Goal: Navigation & Orientation: Find specific page/section

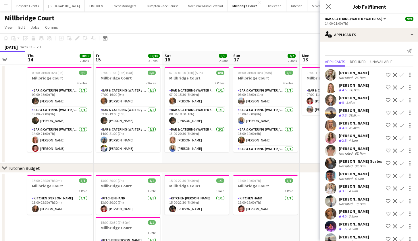
click at [4, 8] on app-icon "Menu" at bounding box center [5, 5] width 5 height 5
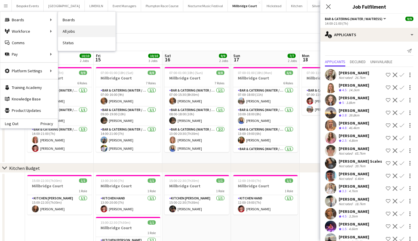
click at [66, 35] on link "All jobs" at bounding box center [86, 31] width 57 height 11
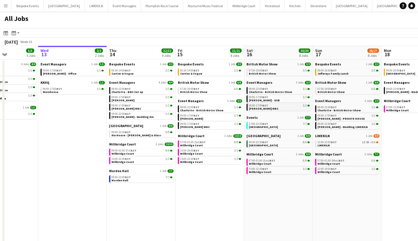
scroll to position [0, 223]
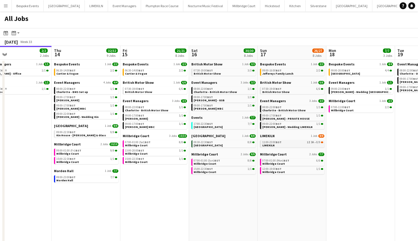
click at [306, 143] on div "11:00-23:00 BST 1I 3A • 8/9" at bounding box center [292, 142] width 61 height 3
